Goal: Task Accomplishment & Management: Use online tool/utility

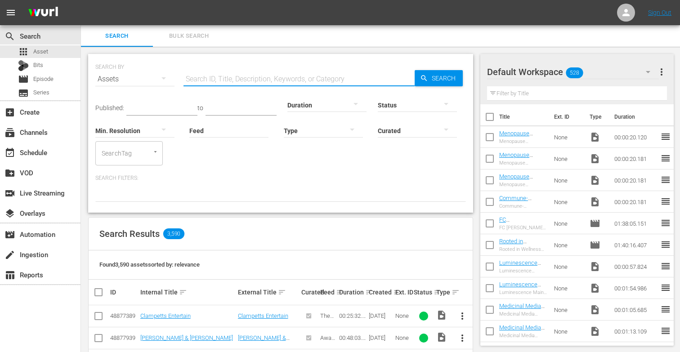
click at [211, 83] on input "text" at bounding box center [298, 79] width 231 height 22
paste input "Myths About Perimenopause and Menopause"
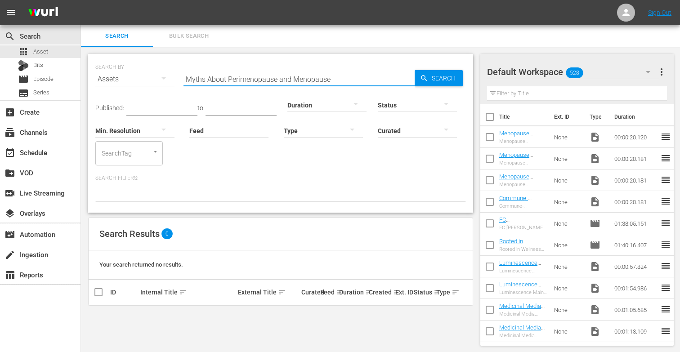
scroll to position [1, 0]
type input "M"
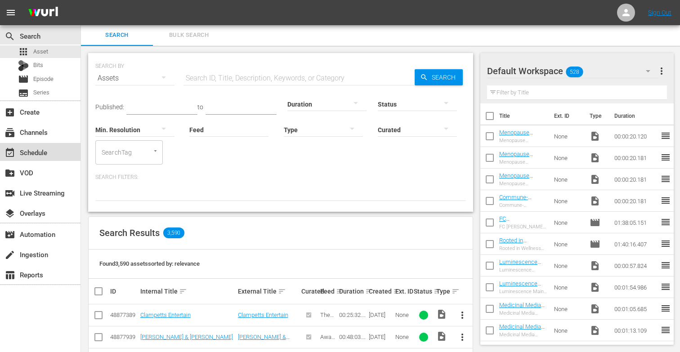
click at [29, 153] on div "event_available Schedule" at bounding box center [25, 151] width 50 height 8
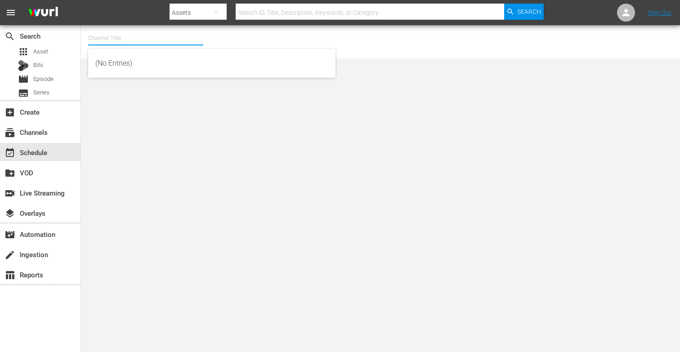
click at [101, 37] on input "text" at bounding box center [145, 38] width 115 height 22
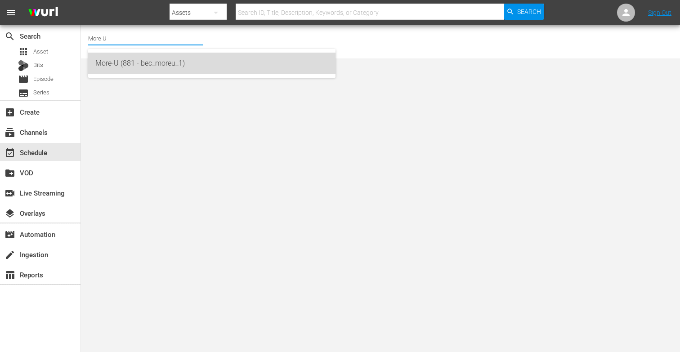
click at [115, 62] on div "More-U (881 - bec_moreu_1)" at bounding box center [211, 64] width 233 height 22
type input "More-U (881 - bec_moreu_1)"
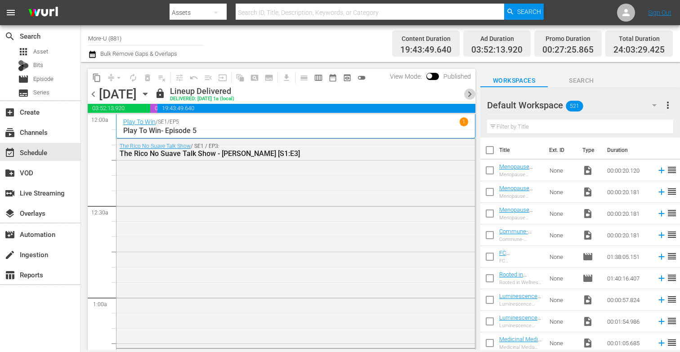
click at [471, 95] on span "chevron_right" at bounding box center [469, 94] width 11 height 11
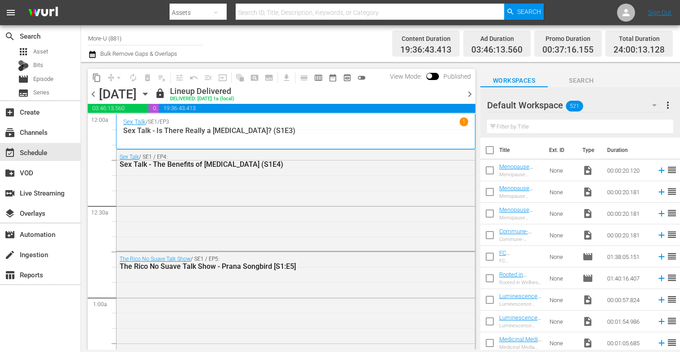
click at [464, 94] on span "chevron_right" at bounding box center [469, 94] width 11 height 11
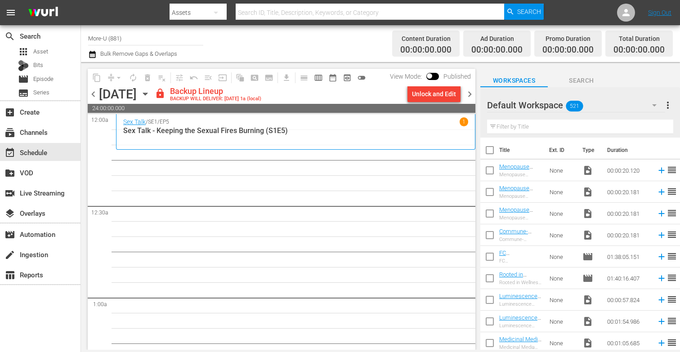
click at [436, 94] on div "Unlock and Edit" at bounding box center [434, 94] width 44 height 16
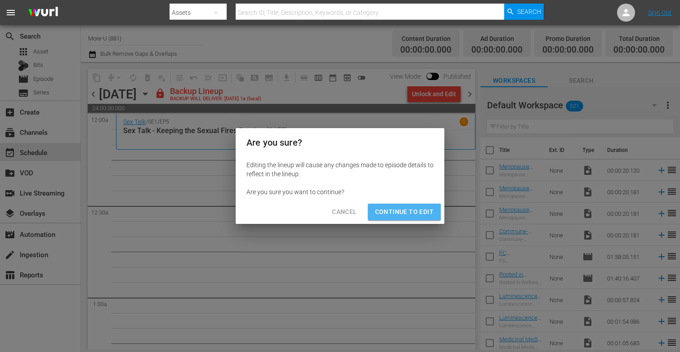
click at [386, 208] on span "Continue to Edit" at bounding box center [404, 211] width 58 height 11
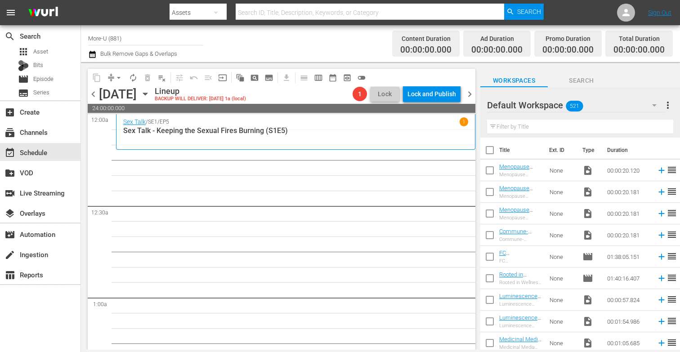
click at [150, 93] on icon "button" at bounding box center [145, 94] width 10 height 10
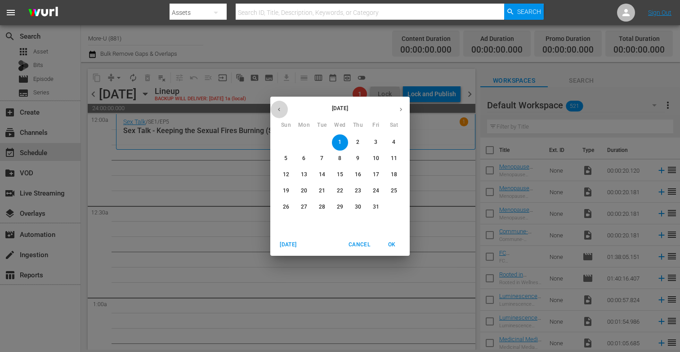
click at [282, 107] on button "button" at bounding box center [279, 110] width 18 height 18
click at [280, 109] on icon "button" at bounding box center [279, 109] width 7 height 7
click at [309, 205] on span "25" at bounding box center [304, 207] width 16 height 8
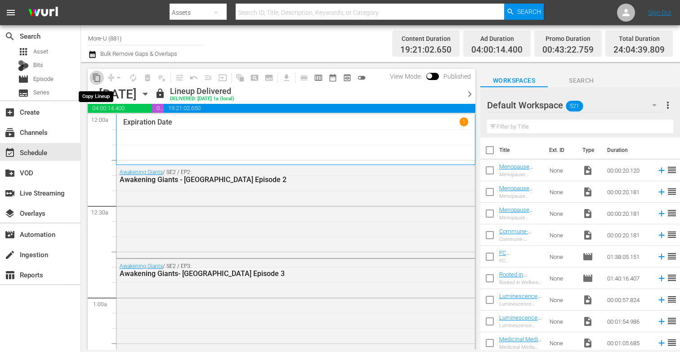
click at [93, 75] on span "content_copy" at bounding box center [96, 77] width 9 height 9
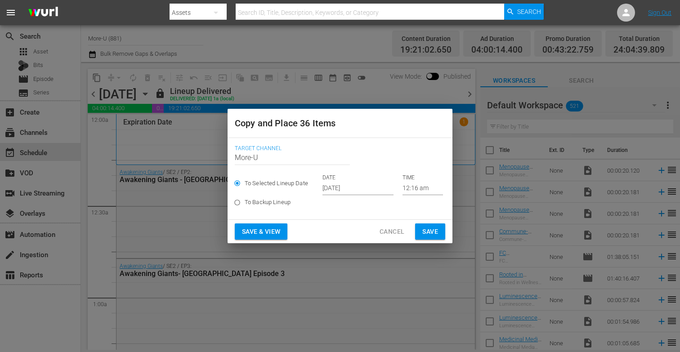
click at [340, 188] on input "[DATE]" at bounding box center [357, 188] width 71 height 13
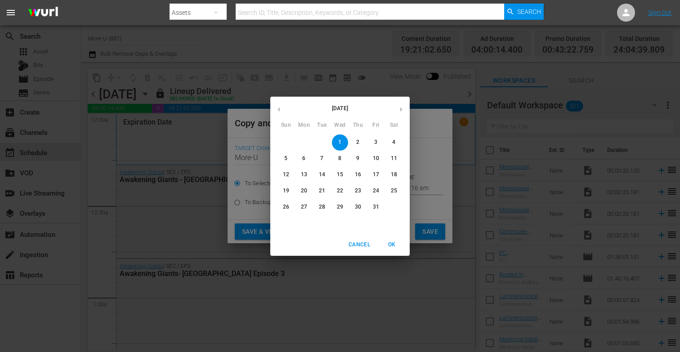
click at [342, 144] on span "1" at bounding box center [340, 142] width 16 height 8
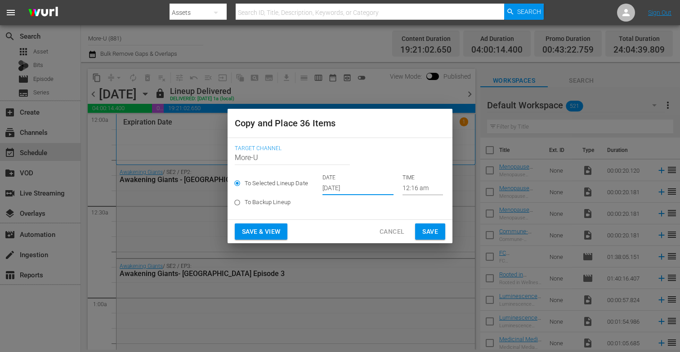
click at [267, 233] on span "Save & View" at bounding box center [261, 231] width 38 height 11
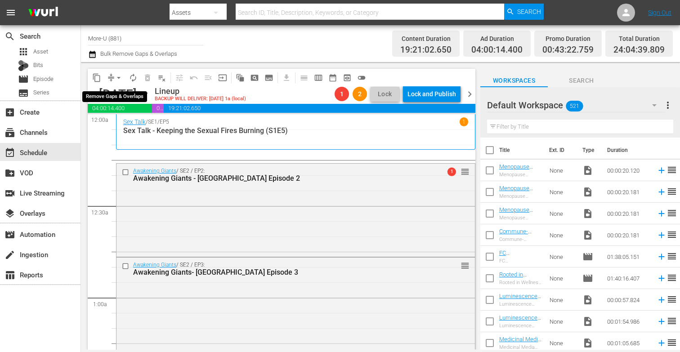
click at [120, 76] on span "arrow_drop_down" at bounding box center [118, 77] width 9 height 9
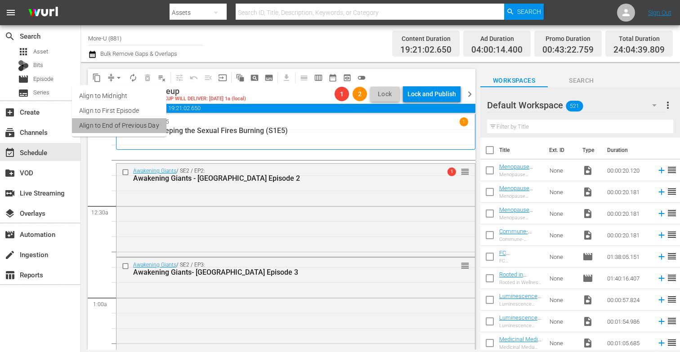
click at [147, 124] on li "Align to End of Previous Day" at bounding box center [119, 125] width 94 height 15
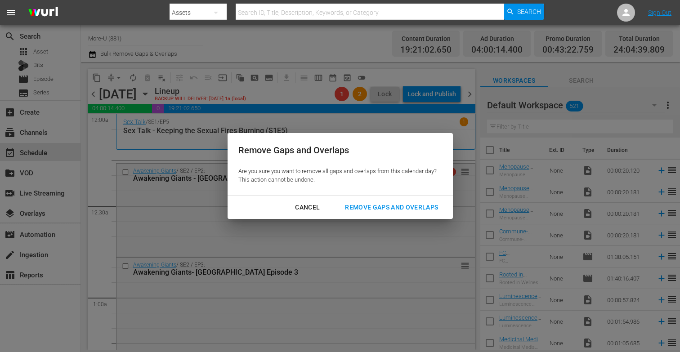
click at [385, 207] on div "Remove Gaps and Overlaps" at bounding box center [391, 207] width 107 height 11
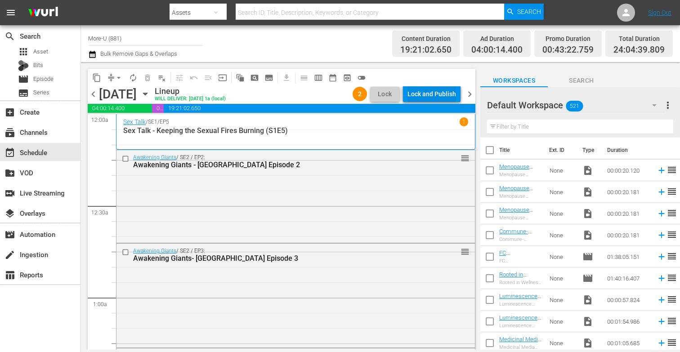
click at [441, 93] on div "Lock and Publish" at bounding box center [431, 94] width 49 height 16
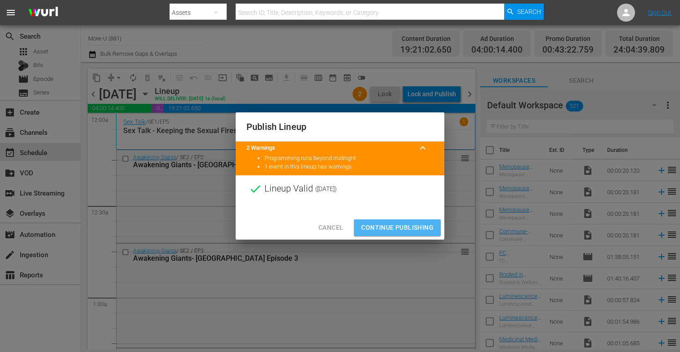
click at [399, 228] on span "Continue Publishing" at bounding box center [397, 227] width 72 height 11
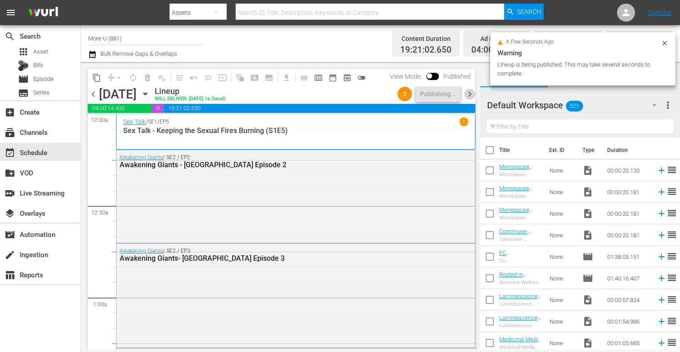
click at [471, 95] on span "chevron_right" at bounding box center [469, 94] width 11 height 11
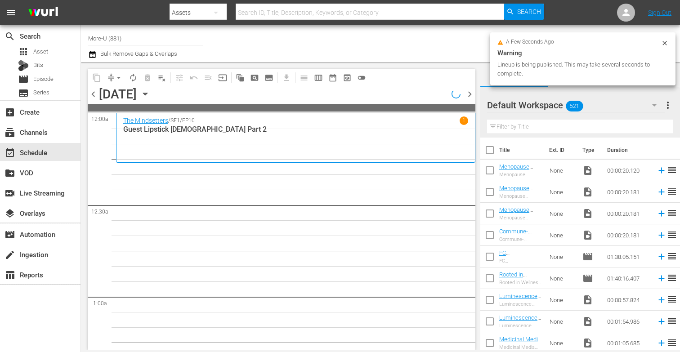
click at [150, 92] on icon "button" at bounding box center [145, 94] width 10 height 10
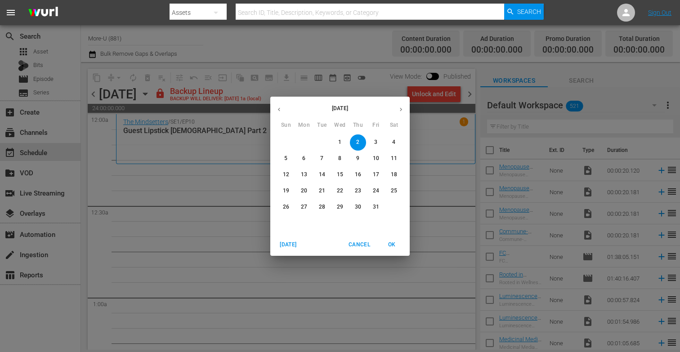
click at [415, 148] on div "[DATE] Sun Mon Tue Wed Thu Fri Sat 28 29 30 1 2 3 4 5 6 7 8 9 10 11 12 13 14 15…" at bounding box center [340, 176] width 680 height 352
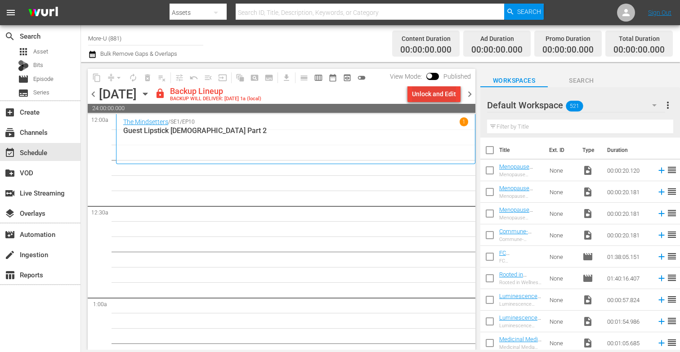
click at [423, 101] on div "Unlock and Edit" at bounding box center [434, 94] width 44 height 16
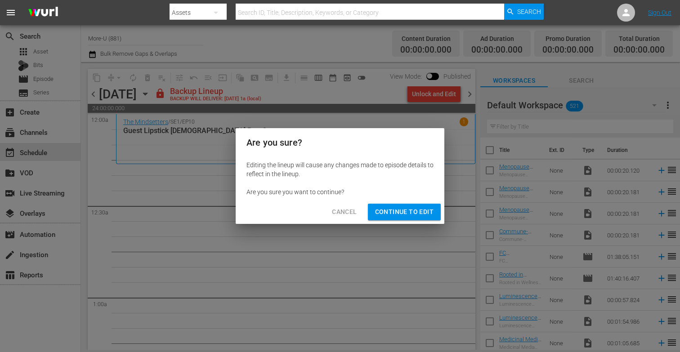
click at [397, 214] on span "Continue to Edit" at bounding box center [404, 211] width 58 height 11
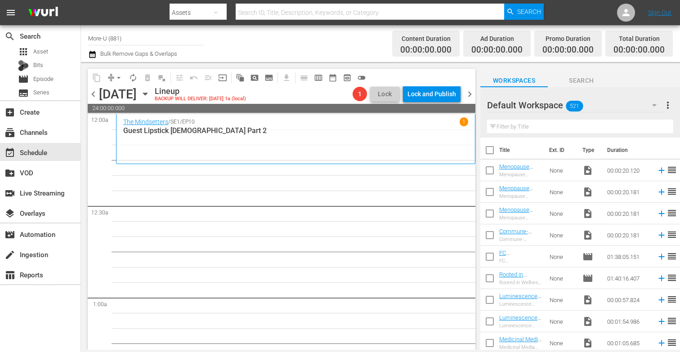
click at [150, 91] on icon "button" at bounding box center [145, 94] width 10 height 10
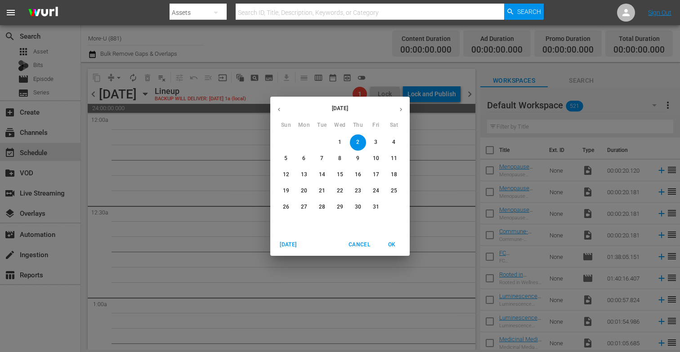
click at [281, 110] on icon "button" at bounding box center [279, 109] width 7 height 7
click at [325, 208] on p "26" at bounding box center [322, 207] width 6 height 8
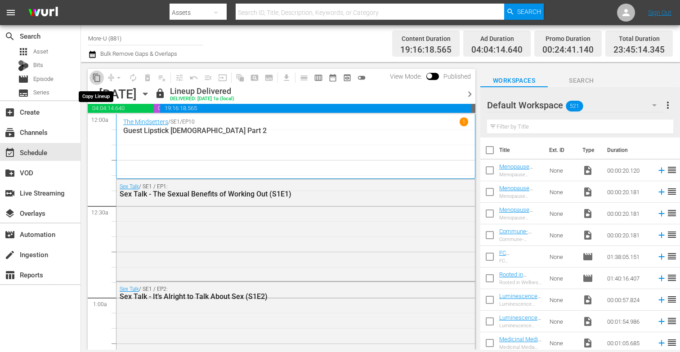
click at [97, 76] on span "content_copy" at bounding box center [96, 77] width 9 height 9
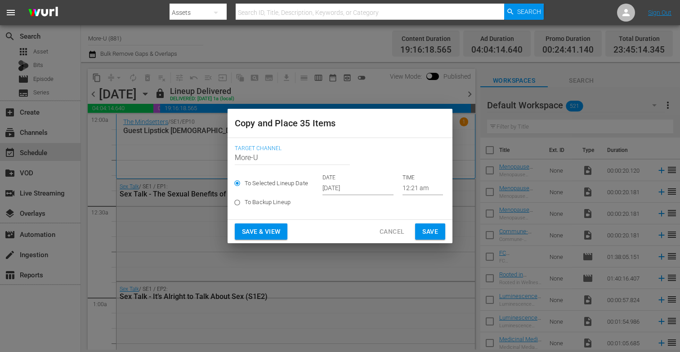
click at [333, 191] on input "[DATE]" at bounding box center [357, 188] width 71 height 13
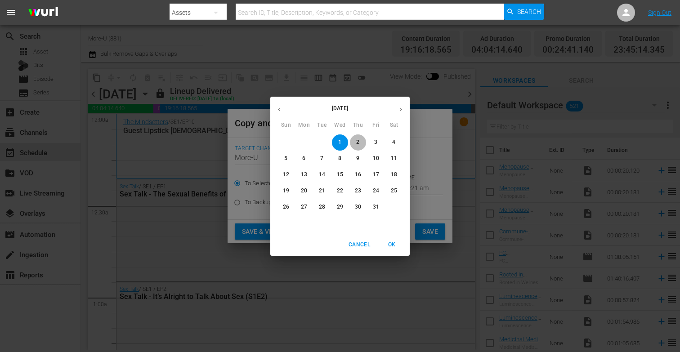
click at [360, 144] on span "2" at bounding box center [358, 142] width 16 height 8
type input "[DATE]"
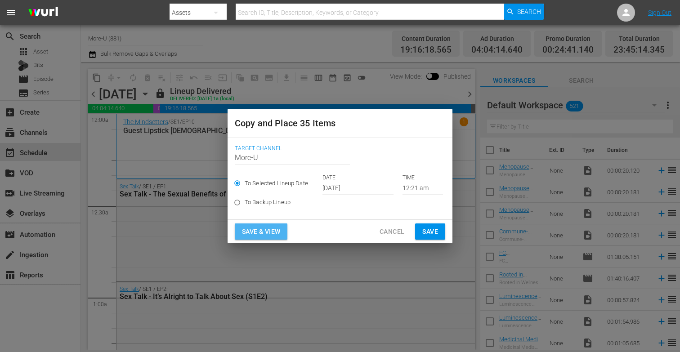
click at [261, 229] on span "Save & View" at bounding box center [261, 231] width 38 height 11
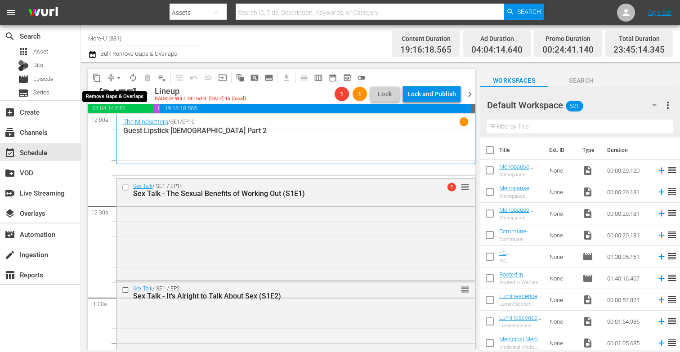
click at [117, 73] on span "arrow_drop_down" at bounding box center [118, 77] width 9 height 9
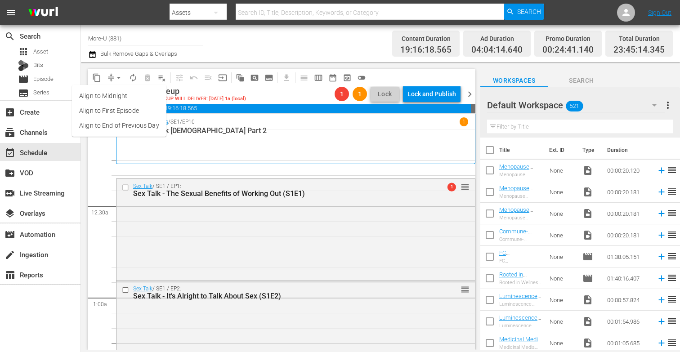
click at [151, 126] on li "Align to End of Previous Day" at bounding box center [119, 125] width 94 height 15
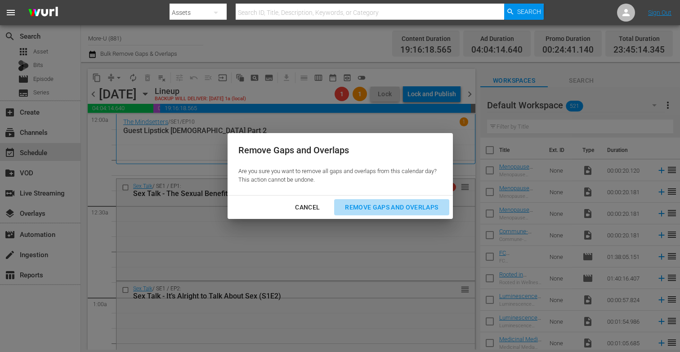
click at [351, 205] on div "Remove Gaps and Overlaps" at bounding box center [391, 207] width 107 height 11
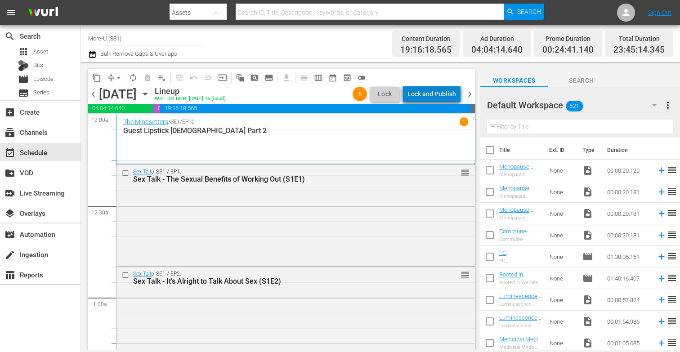
click at [436, 93] on div "Lock and Publish" at bounding box center [431, 94] width 49 height 16
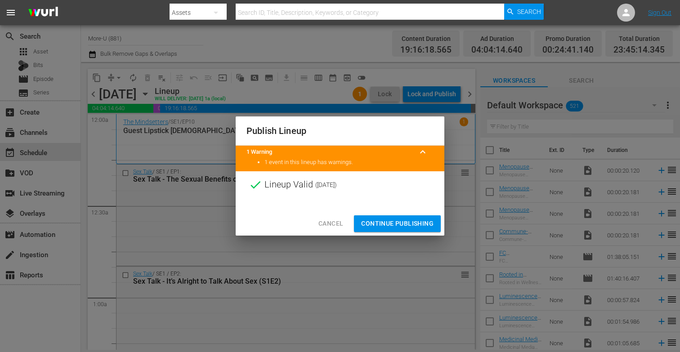
click at [375, 224] on span "Continue Publishing" at bounding box center [397, 223] width 72 height 11
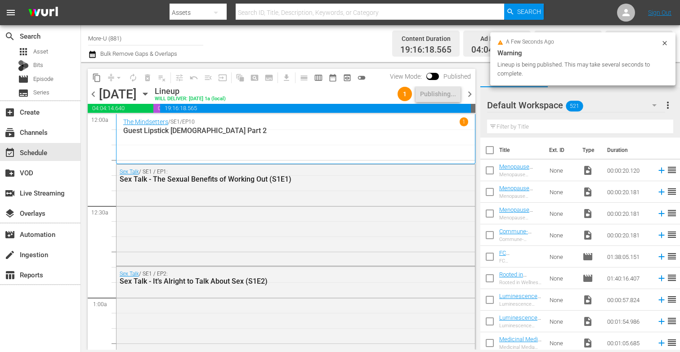
click at [470, 93] on span "chevron_right" at bounding box center [469, 94] width 11 height 11
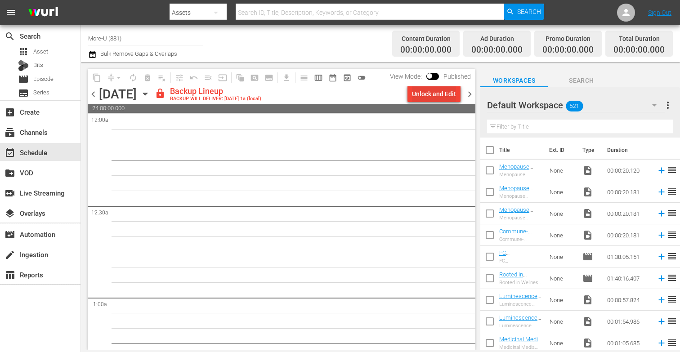
click at [424, 87] on div "Unlock and Edit" at bounding box center [434, 94] width 44 height 16
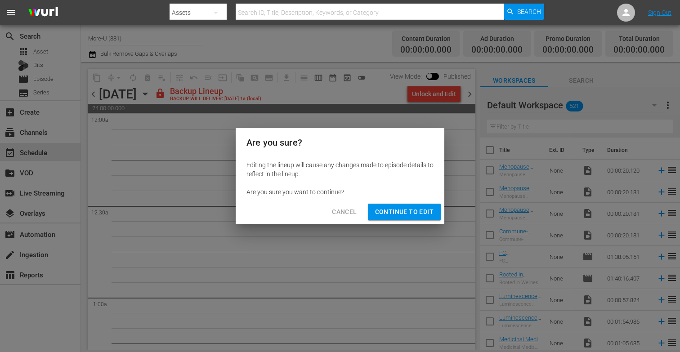
click at [400, 214] on span "Continue to Edit" at bounding box center [404, 211] width 58 height 11
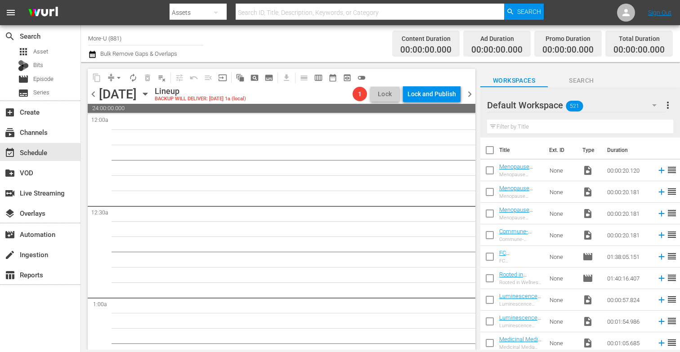
click at [150, 94] on icon "button" at bounding box center [145, 94] width 10 height 10
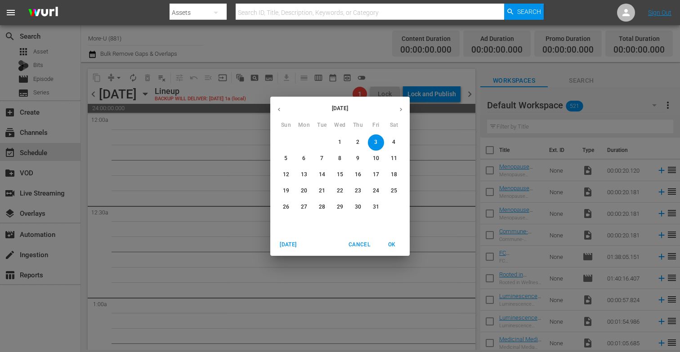
click at [281, 111] on icon "button" at bounding box center [279, 109] width 7 height 7
click at [338, 204] on p "27" at bounding box center [340, 207] width 6 height 8
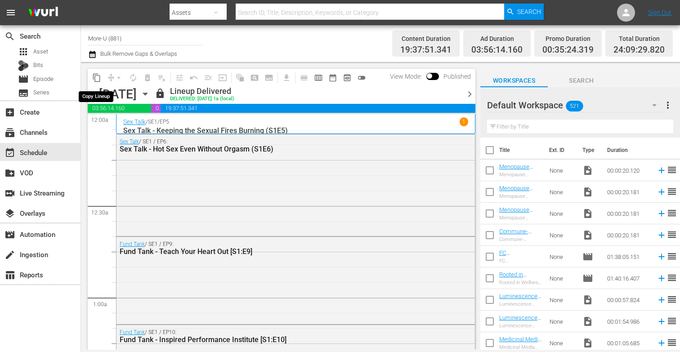
click at [97, 76] on span "content_copy" at bounding box center [96, 77] width 9 height 9
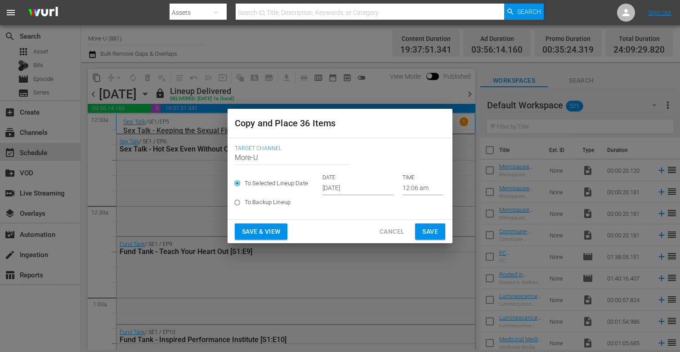
click at [355, 188] on input "[DATE]" at bounding box center [357, 188] width 71 height 13
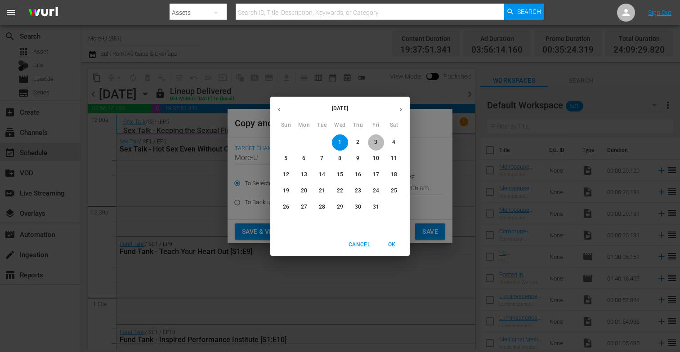
click at [377, 139] on span "3" at bounding box center [376, 142] width 16 height 8
type input "[DATE]"
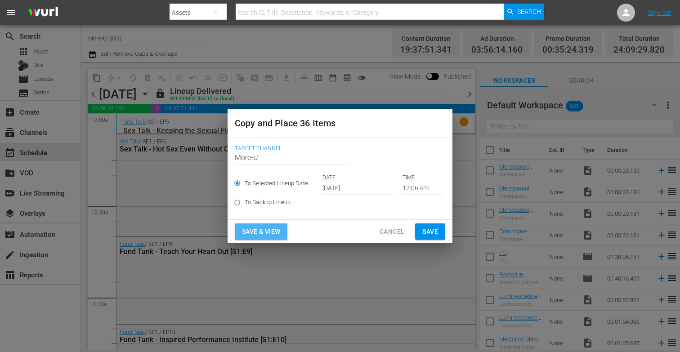
click at [251, 232] on span "Save & View" at bounding box center [261, 231] width 38 height 11
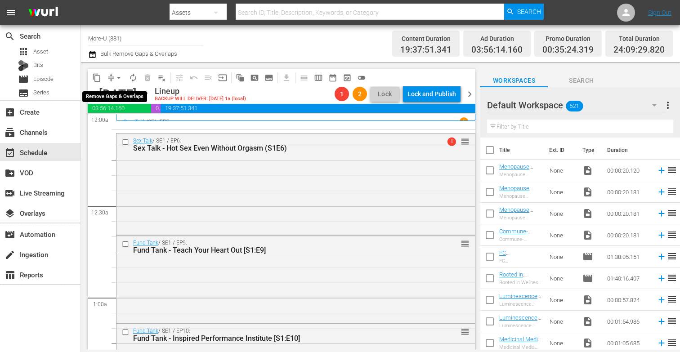
click at [116, 75] on span "arrow_drop_down" at bounding box center [118, 77] width 9 height 9
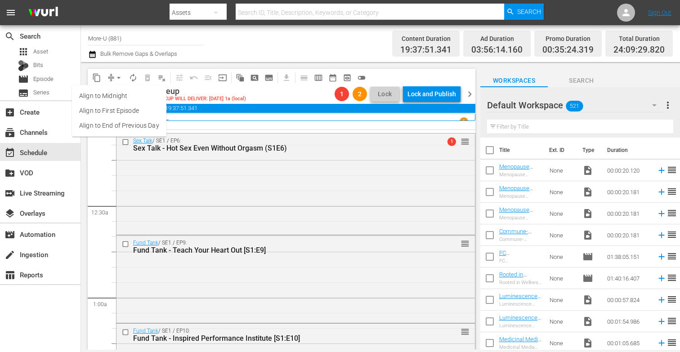
click at [151, 124] on li "Align to End of Previous Day" at bounding box center [119, 125] width 94 height 15
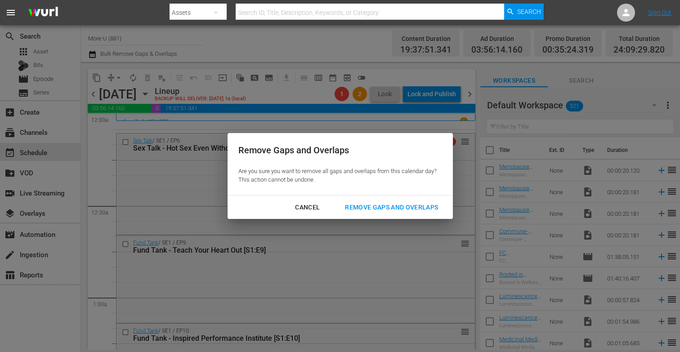
click at [380, 209] on div "Remove Gaps and Overlaps" at bounding box center [391, 207] width 107 height 11
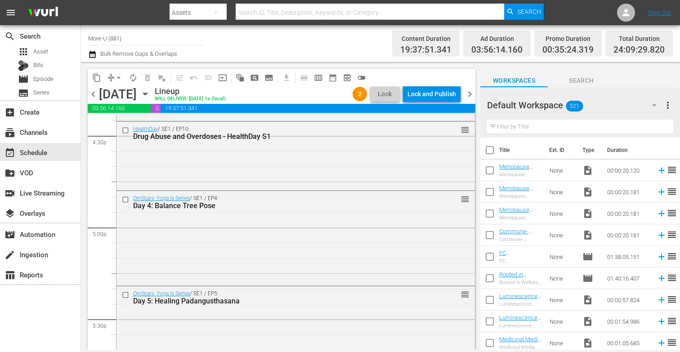
scroll to position [2873, 0]
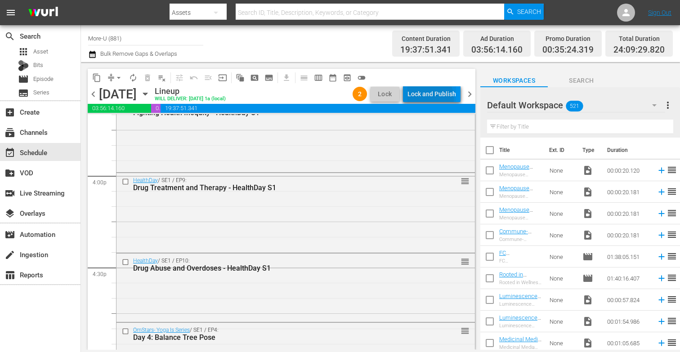
click at [428, 98] on div "Lock and Publish" at bounding box center [431, 94] width 49 height 16
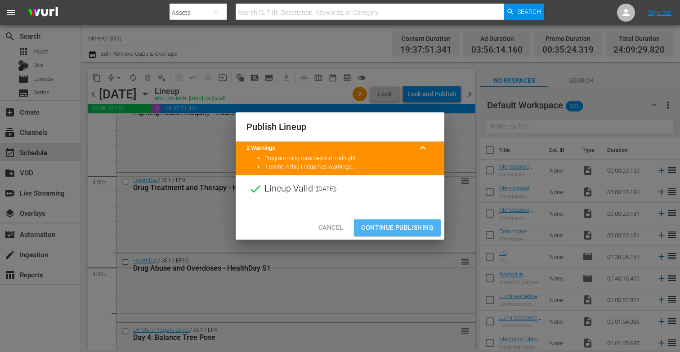
click at [396, 225] on span "Continue Publishing" at bounding box center [397, 227] width 72 height 11
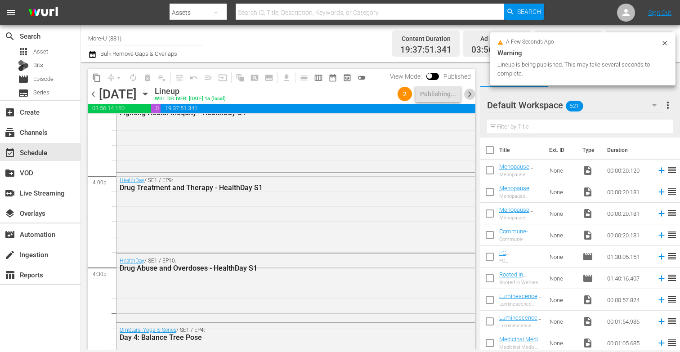
click at [473, 97] on span "chevron_right" at bounding box center [469, 94] width 11 height 11
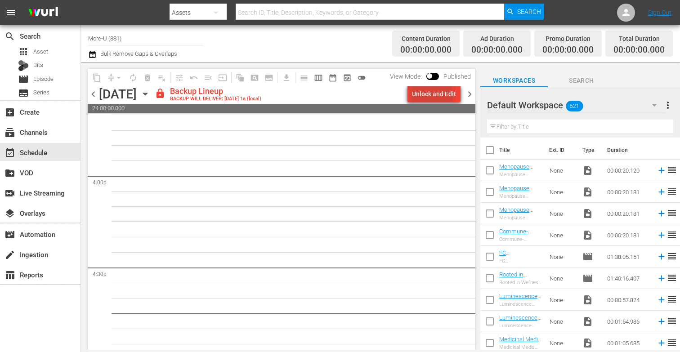
click at [430, 96] on div "Unlock and Edit" at bounding box center [434, 94] width 44 height 16
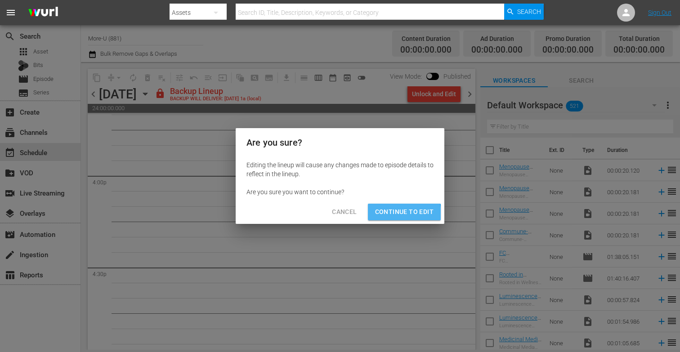
click at [398, 214] on span "Continue to Edit" at bounding box center [404, 211] width 58 height 11
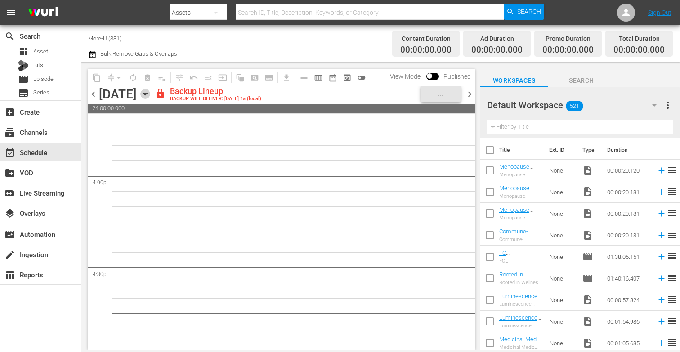
click at [150, 91] on icon "button" at bounding box center [145, 94] width 10 height 10
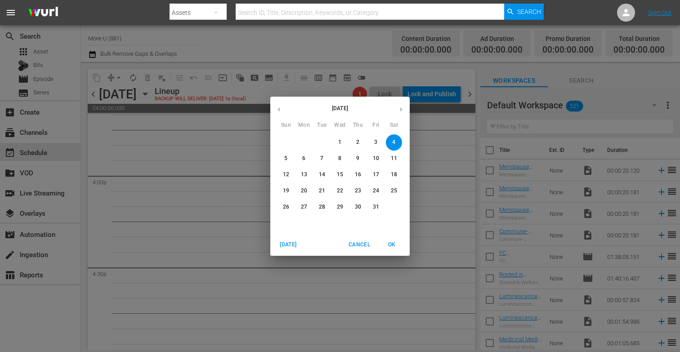
click at [275, 106] on button "button" at bounding box center [279, 110] width 18 height 18
click at [362, 207] on span "28" at bounding box center [358, 207] width 16 height 8
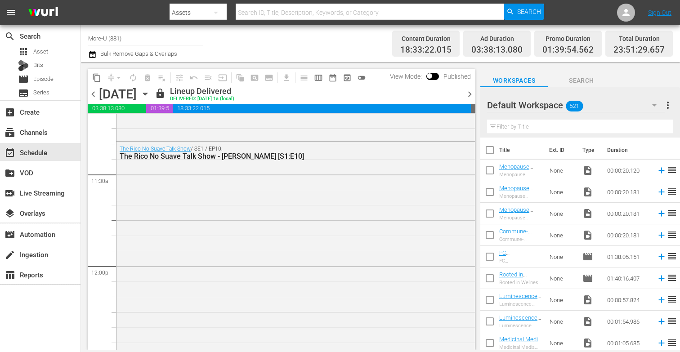
scroll to position [1897, 0]
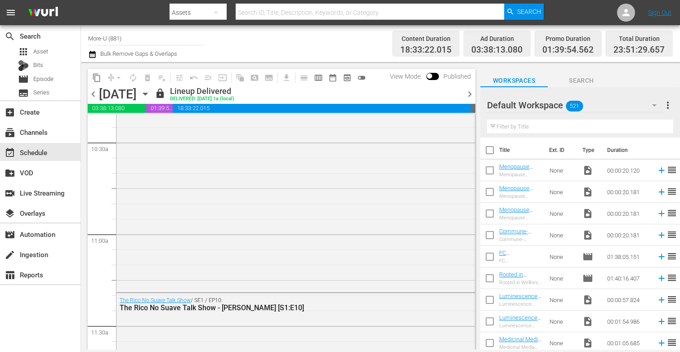
click at [150, 94] on icon "button" at bounding box center [145, 94] width 10 height 10
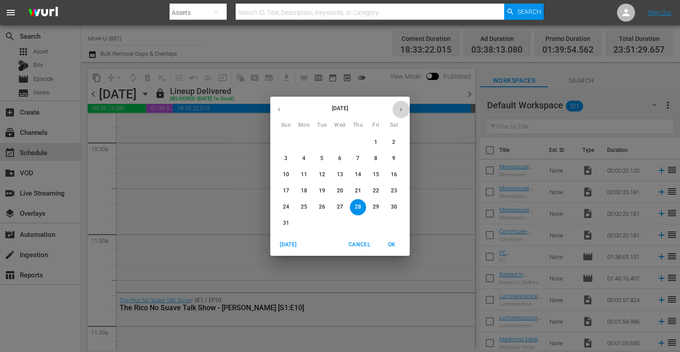
click at [403, 109] on icon "button" at bounding box center [400, 109] width 7 height 7
click at [373, 140] on span "5" at bounding box center [376, 142] width 16 height 8
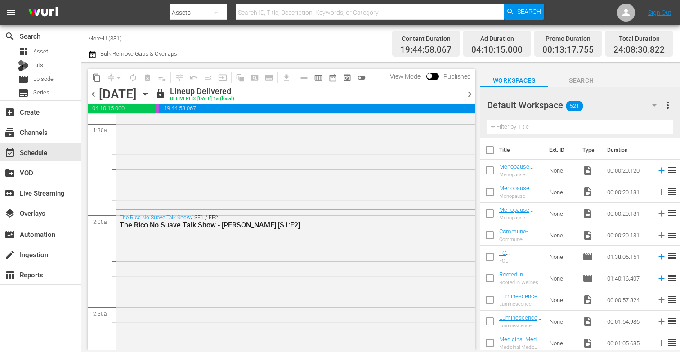
scroll to position [214, 0]
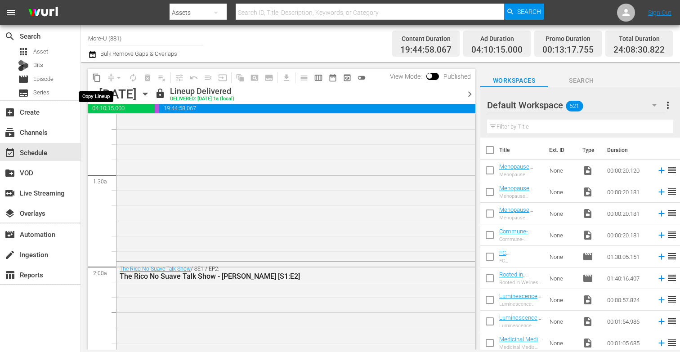
click at [96, 78] on span "content_copy" at bounding box center [96, 77] width 9 height 9
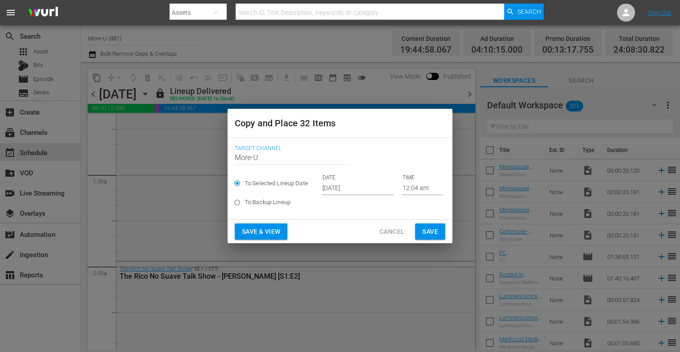
click at [361, 188] on input "[DATE]" at bounding box center [357, 188] width 71 height 13
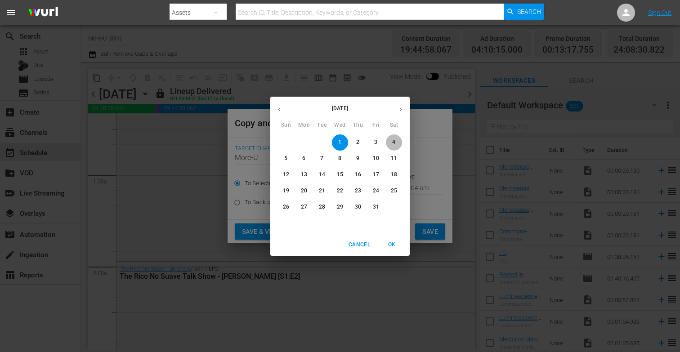
click at [395, 144] on p "4" at bounding box center [393, 142] width 3 height 8
type input "[DATE]"
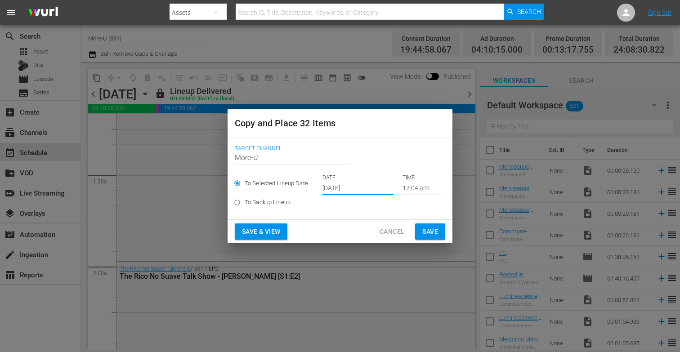
click at [274, 228] on span "Save & View" at bounding box center [261, 231] width 38 height 11
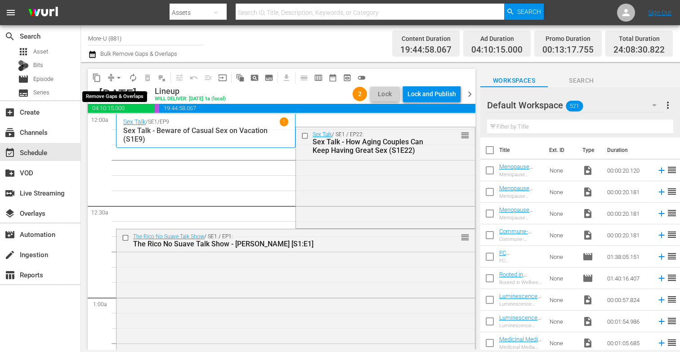
click at [116, 77] on span "arrow_drop_down" at bounding box center [118, 77] width 9 height 9
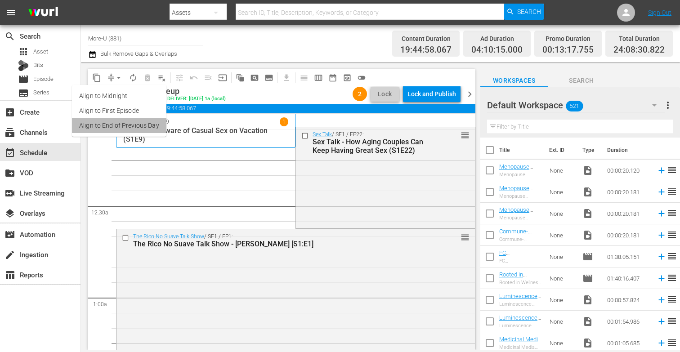
click at [143, 125] on li "Align to End of Previous Day" at bounding box center [119, 125] width 94 height 15
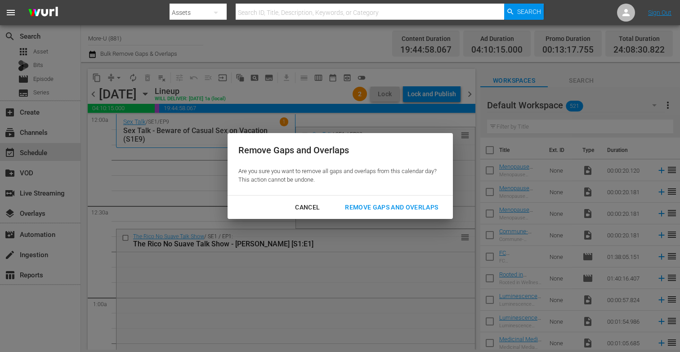
click at [369, 207] on div "Remove Gaps and Overlaps" at bounding box center [391, 207] width 107 height 11
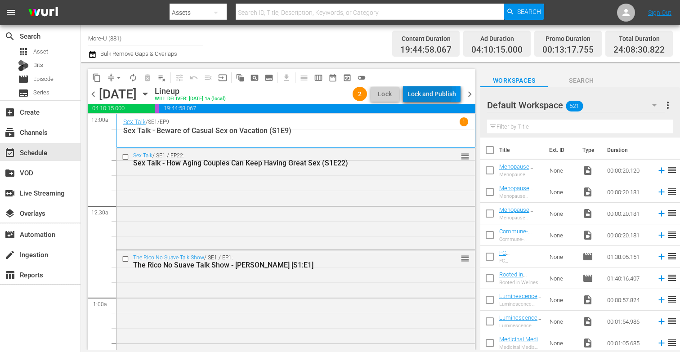
click at [430, 93] on div "Lock and Publish" at bounding box center [431, 94] width 49 height 16
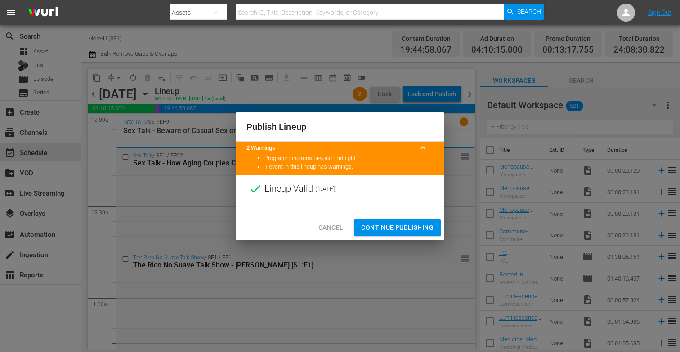
click at [397, 228] on span "Continue Publishing" at bounding box center [397, 227] width 72 height 11
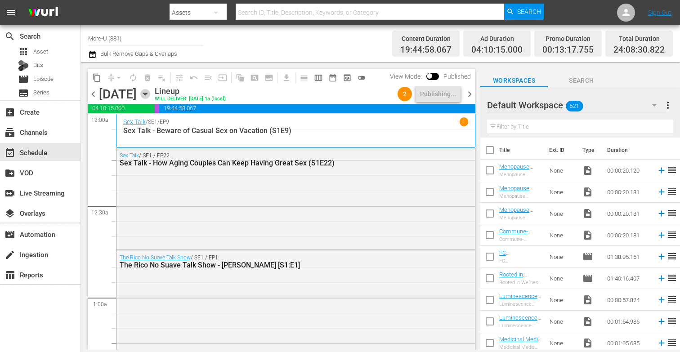
click at [150, 96] on icon "button" at bounding box center [145, 94] width 10 height 10
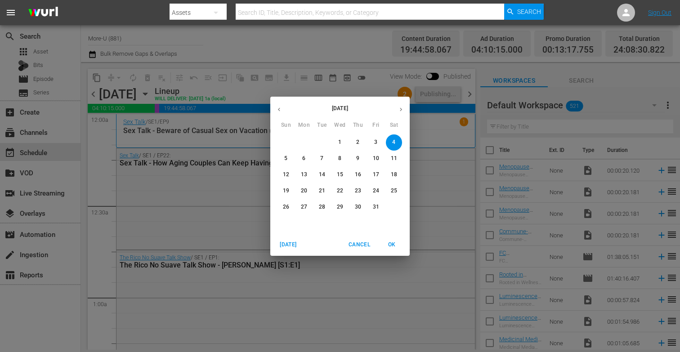
click at [427, 160] on div "[DATE] Sun Mon Tue Wed Thu Fri Sat 28 29 30 1 2 3 4 5 6 7 8 9 10 11 12 13 14 15…" at bounding box center [340, 176] width 680 height 352
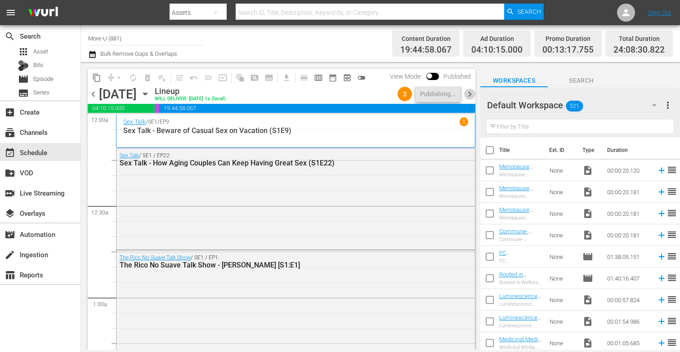
click at [471, 94] on span "chevron_right" at bounding box center [469, 94] width 11 height 11
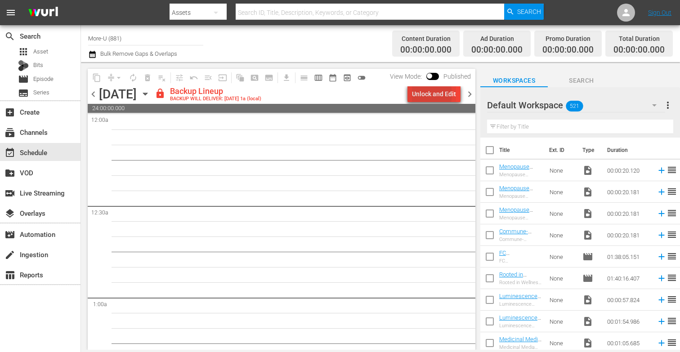
click at [423, 94] on div "Unlock and Edit" at bounding box center [434, 94] width 44 height 16
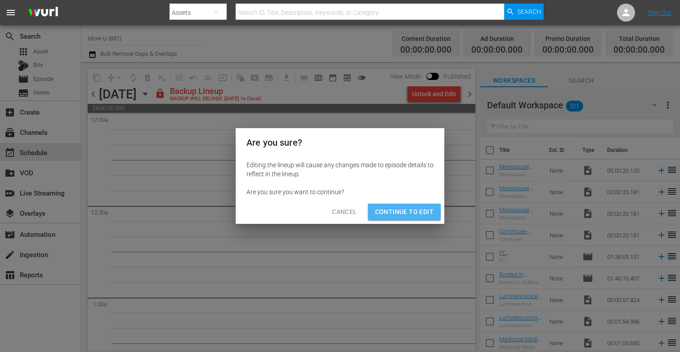
click at [413, 211] on span "Continue to Edit" at bounding box center [404, 211] width 58 height 11
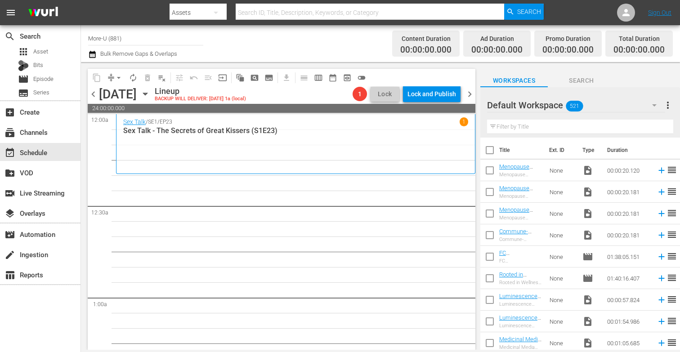
click at [150, 95] on icon "button" at bounding box center [145, 94] width 10 height 10
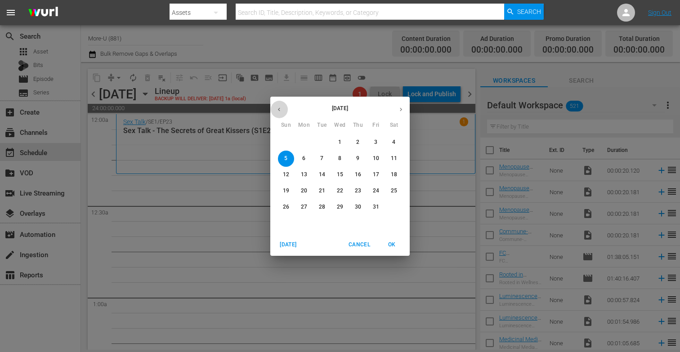
click at [277, 111] on icon "button" at bounding box center [279, 109] width 7 height 7
click at [375, 207] on p "29" at bounding box center [376, 207] width 6 height 8
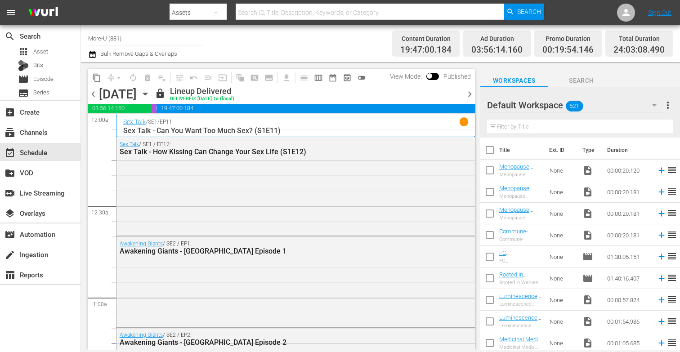
click at [147, 93] on icon "button" at bounding box center [145, 94] width 4 height 2
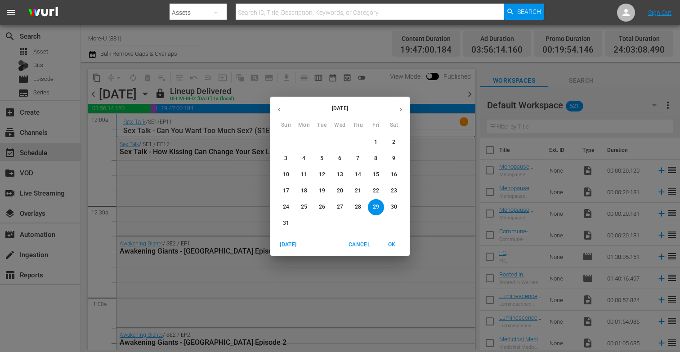
click at [393, 209] on p "30" at bounding box center [394, 207] width 6 height 8
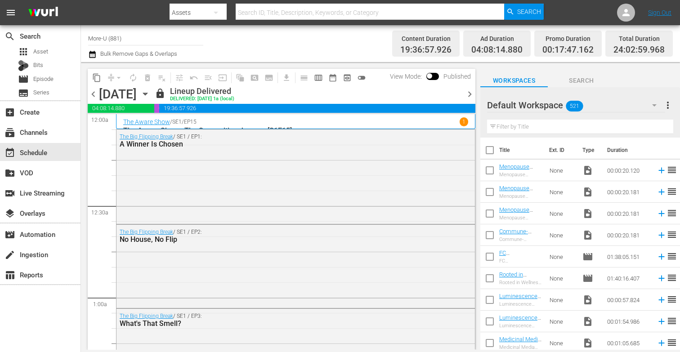
click at [147, 93] on icon "button" at bounding box center [145, 94] width 4 height 2
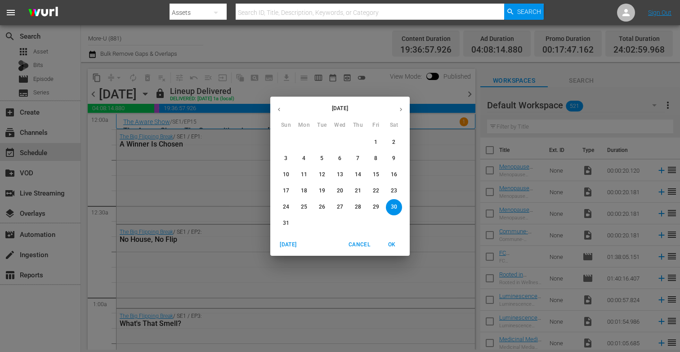
click at [245, 139] on div "[DATE] Sun Mon Tue Wed Thu Fri Sat 27 28 29 30 31 1 2 3 4 5 6 7 8 9 10 11 12 13…" at bounding box center [340, 176] width 680 height 352
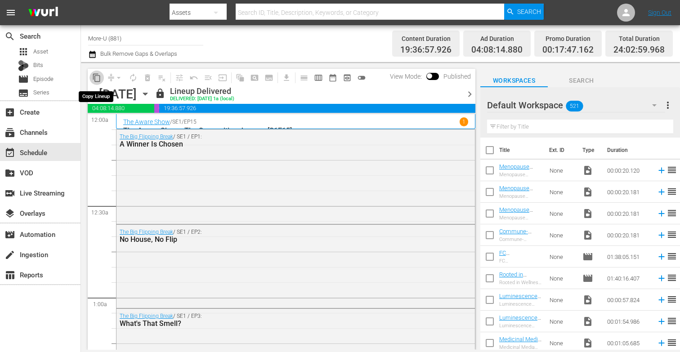
click at [97, 75] on span "content_copy" at bounding box center [96, 77] width 9 height 9
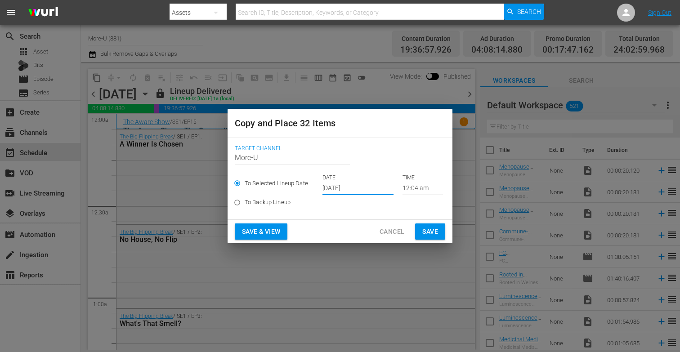
click at [359, 188] on input "[DATE]" at bounding box center [357, 188] width 71 height 13
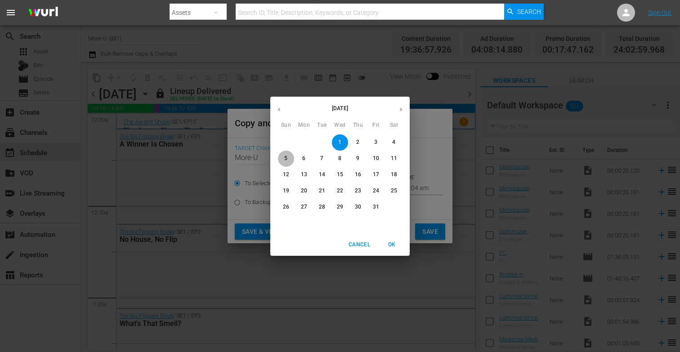
click at [284, 159] on span "5" at bounding box center [286, 159] width 16 height 8
type input "[DATE]"
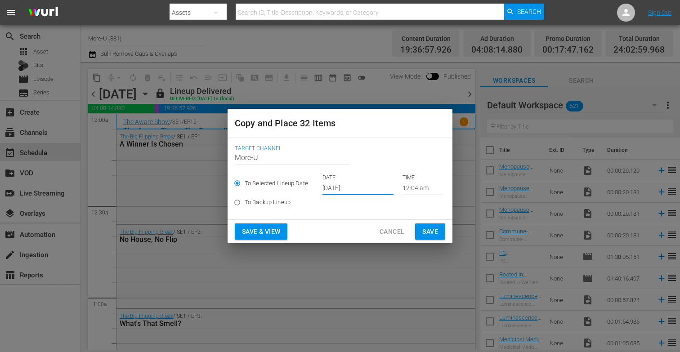
click at [271, 230] on span "Save & View" at bounding box center [261, 231] width 38 height 11
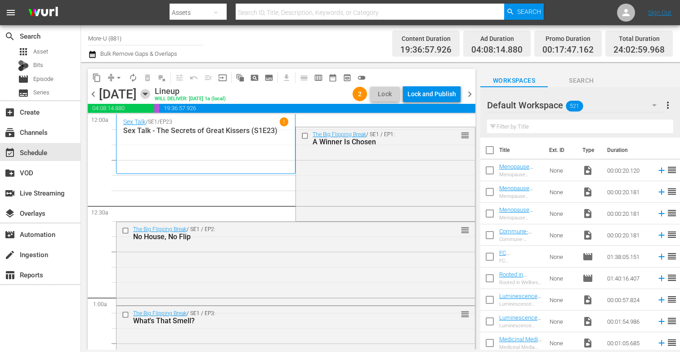
click at [150, 96] on icon "button" at bounding box center [145, 94] width 10 height 10
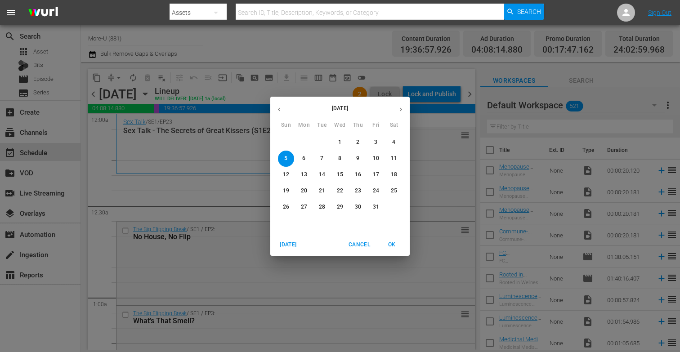
click at [236, 192] on div "[DATE] Sun Mon Tue Wed Thu Fri Sat 28 29 30 1 2 3 4 5 6 7 8 9 10 11 12 13 14 15…" at bounding box center [340, 176] width 680 height 352
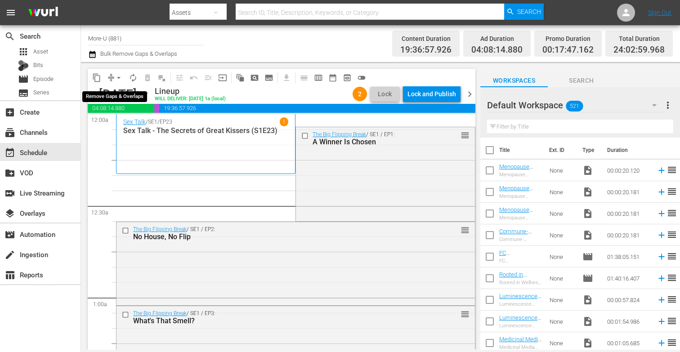
click at [116, 76] on span "arrow_drop_down" at bounding box center [118, 77] width 9 height 9
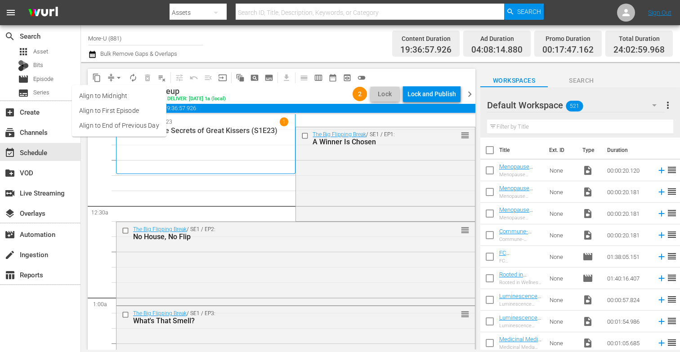
click at [150, 125] on li "Align to End of Previous Day" at bounding box center [119, 125] width 94 height 15
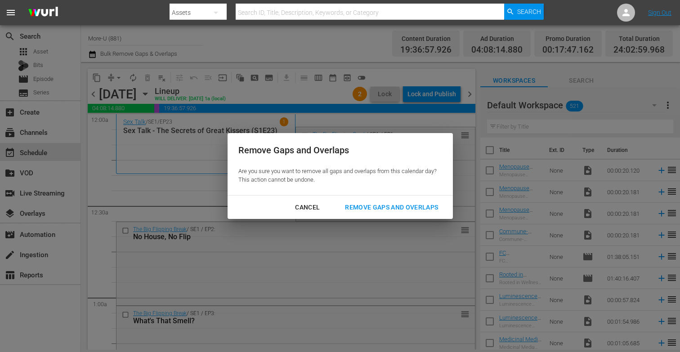
click at [396, 206] on div "Remove Gaps and Overlaps" at bounding box center [391, 207] width 107 height 11
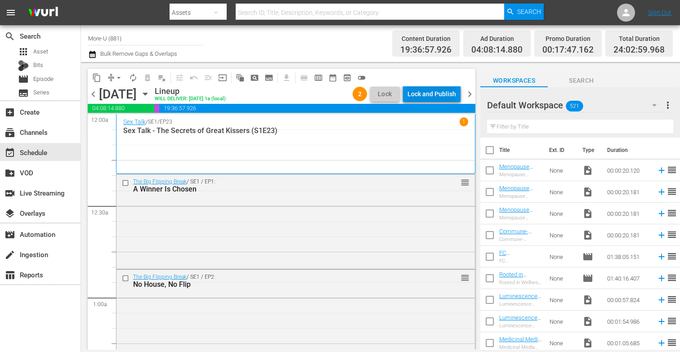
click at [440, 92] on div "Lock and Publish" at bounding box center [431, 94] width 49 height 16
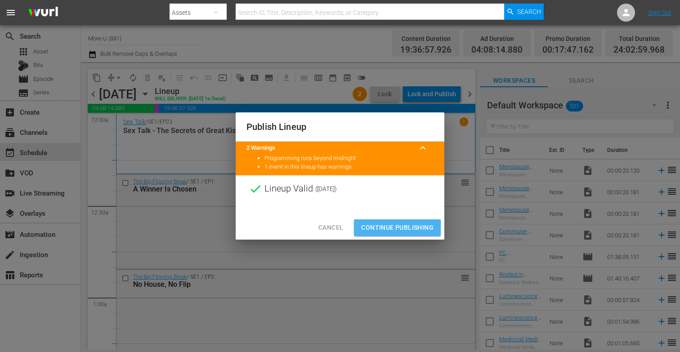
click at [393, 226] on span "Continue Publishing" at bounding box center [397, 227] width 72 height 11
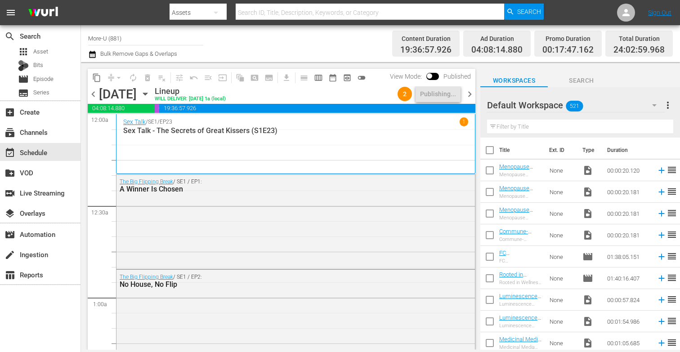
click at [471, 96] on span "chevron_right" at bounding box center [469, 94] width 11 height 11
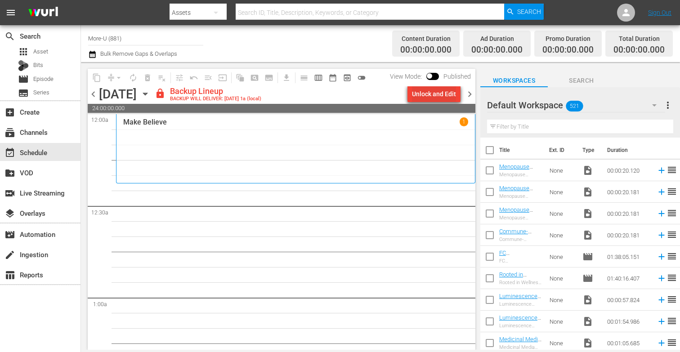
click at [436, 89] on div "Unlock and Edit" at bounding box center [434, 94] width 44 height 16
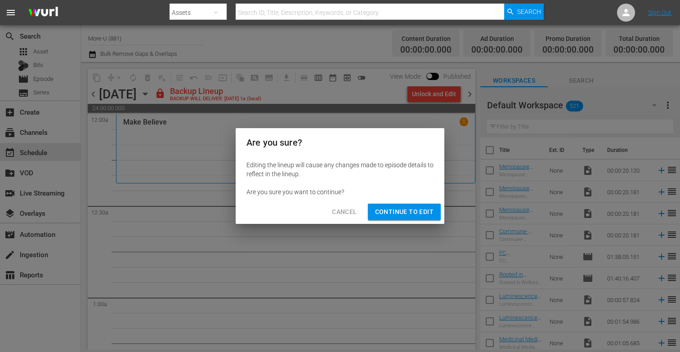
click at [413, 209] on span "Continue to Edit" at bounding box center [404, 211] width 58 height 11
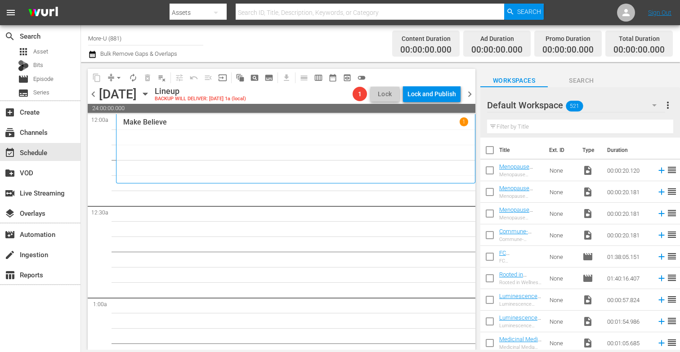
click at [150, 96] on icon "button" at bounding box center [145, 94] width 10 height 10
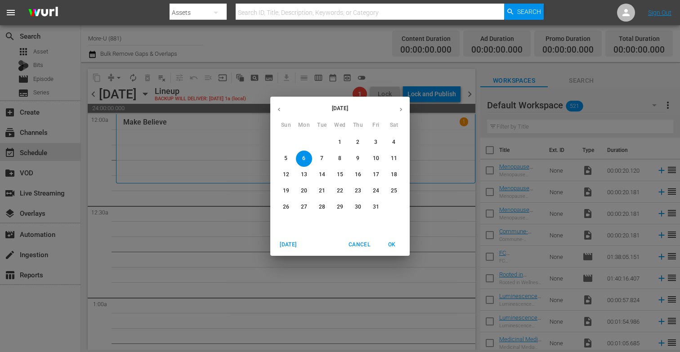
click at [276, 107] on icon "button" at bounding box center [279, 109] width 7 height 7
click at [284, 221] on p "31" at bounding box center [286, 223] width 6 height 8
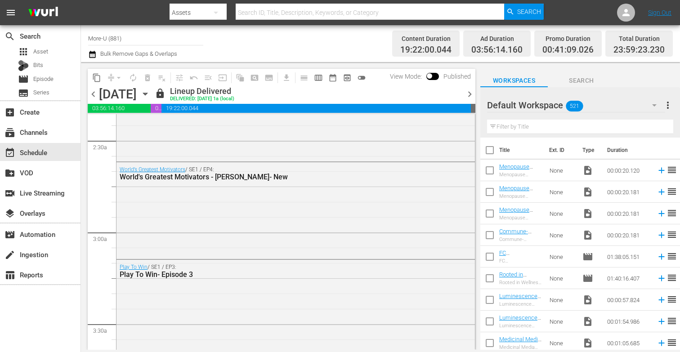
scroll to position [424, 0]
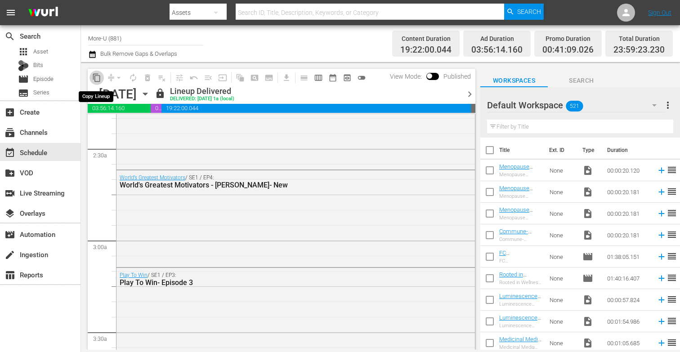
click at [96, 79] on span "content_copy" at bounding box center [96, 77] width 9 height 9
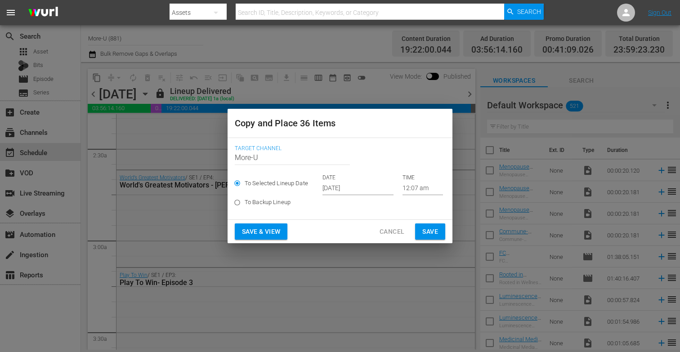
click at [347, 190] on input "[DATE]" at bounding box center [357, 188] width 71 height 13
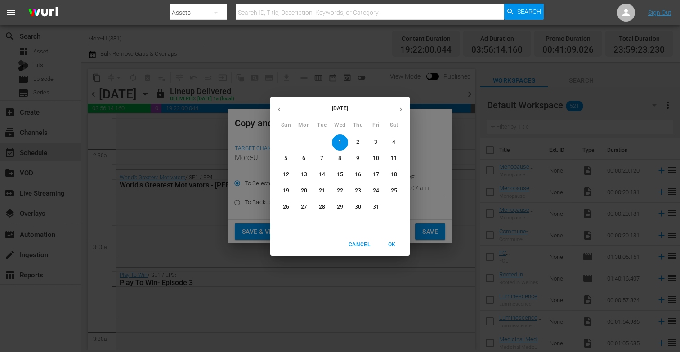
click at [307, 157] on span "6" at bounding box center [304, 159] width 16 height 8
type input "[DATE]"
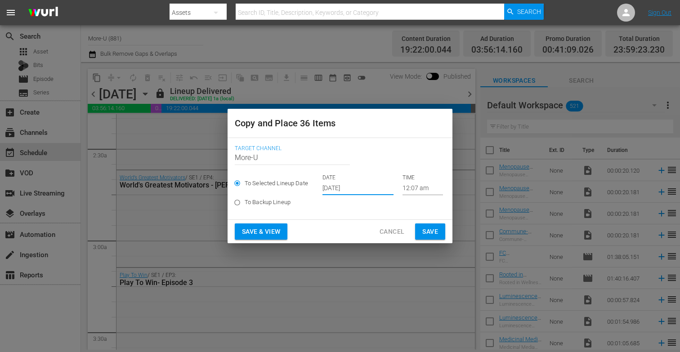
click at [269, 232] on span "Save & View" at bounding box center [261, 231] width 38 height 11
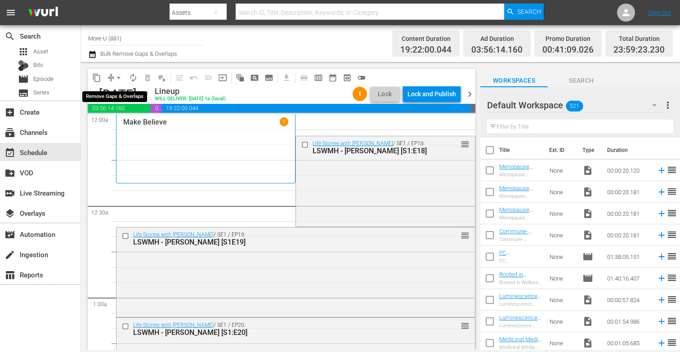
click at [119, 75] on span "arrow_drop_down" at bounding box center [118, 77] width 9 height 9
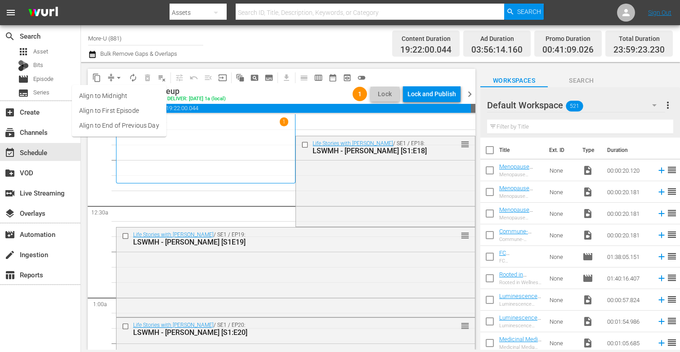
click at [143, 125] on li "Align to End of Previous Day" at bounding box center [119, 125] width 94 height 15
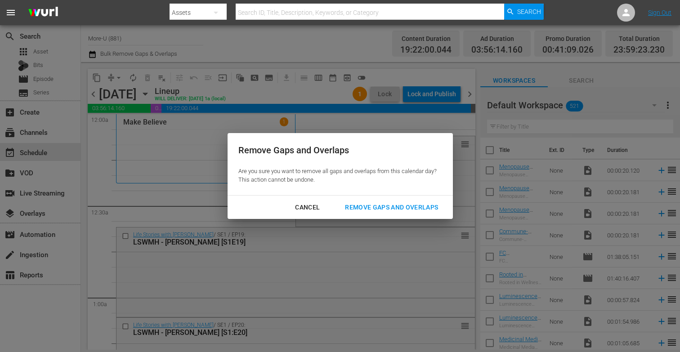
click at [405, 208] on div "Remove Gaps and Overlaps" at bounding box center [391, 207] width 107 height 11
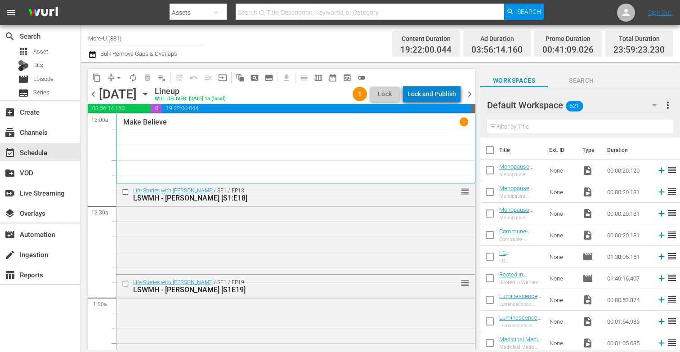
click at [443, 87] on div "Lock and Publish" at bounding box center [431, 94] width 49 height 16
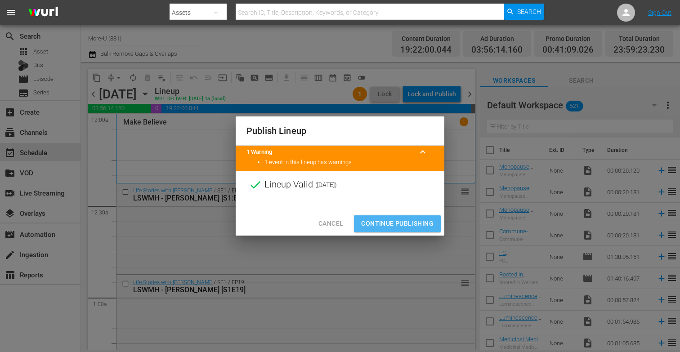
click at [408, 222] on span "Continue Publishing" at bounding box center [397, 223] width 72 height 11
